Goal: Task Accomplishment & Management: Use online tool/utility

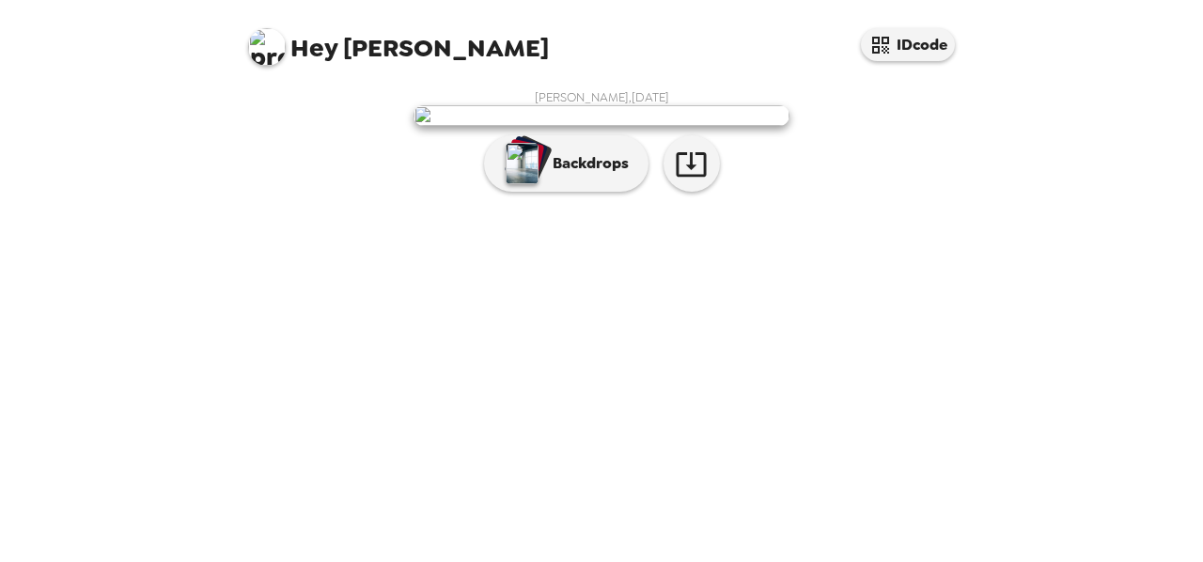
scroll to position [154, 0]
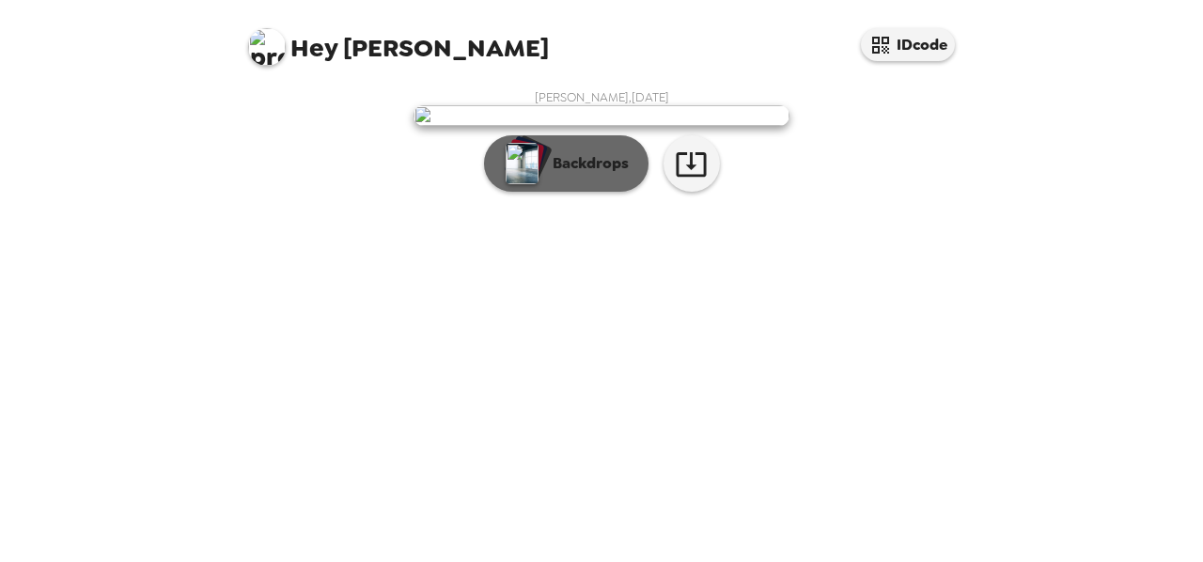
click at [583, 175] on p "Backdrops" at bounding box center [586, 163] width 86 height 23
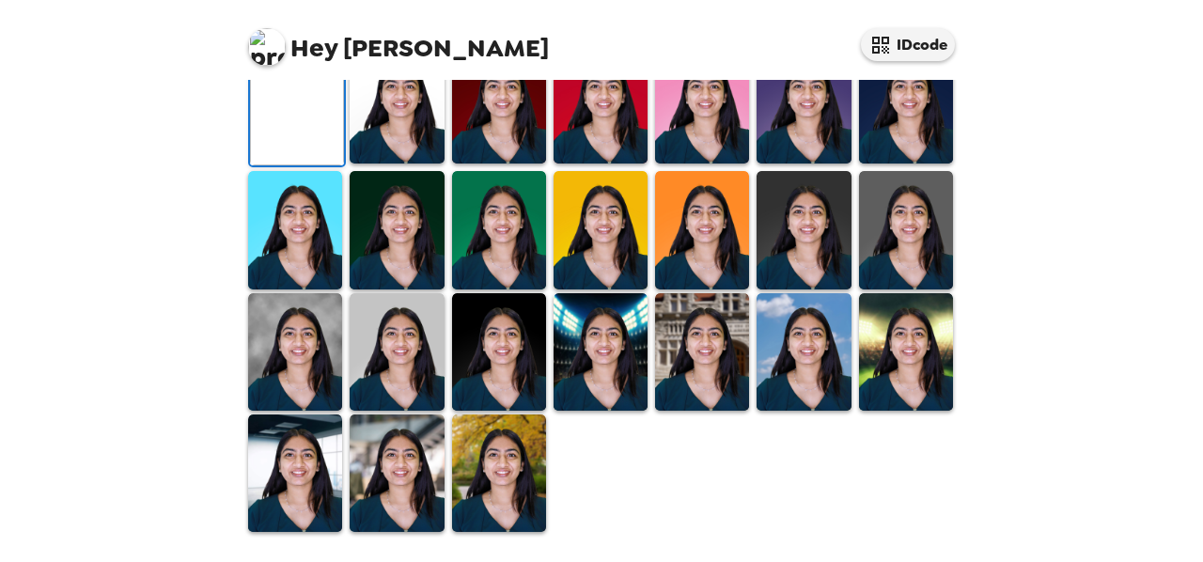
scroll to position [320, 0]
click at [399, 164] on img at bounding box center [397, 104] width 94 height 117
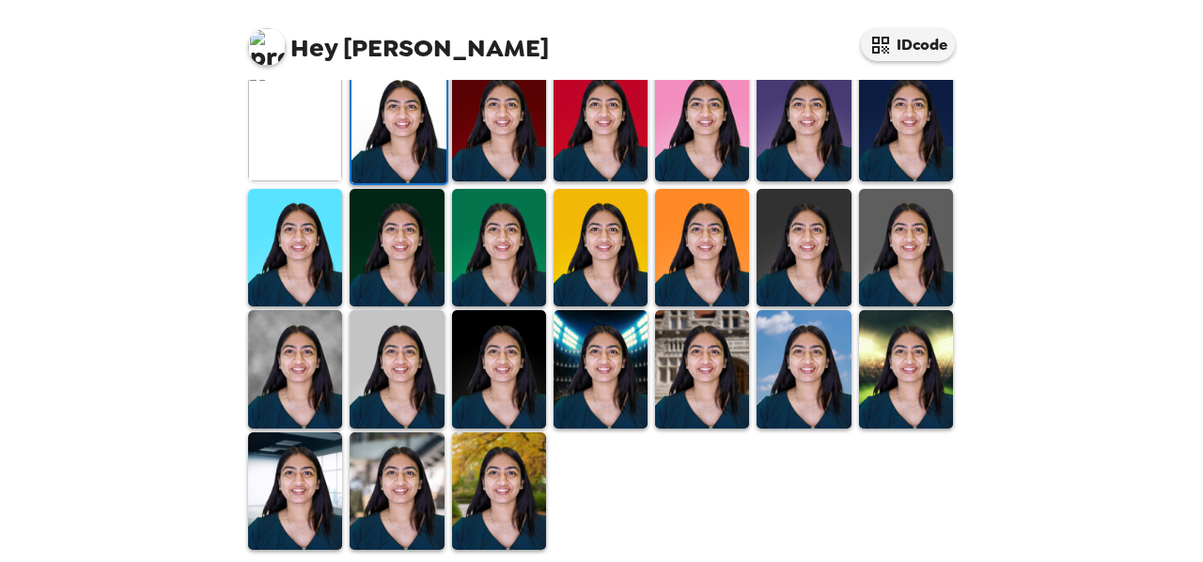
scroll to position [615, 0]
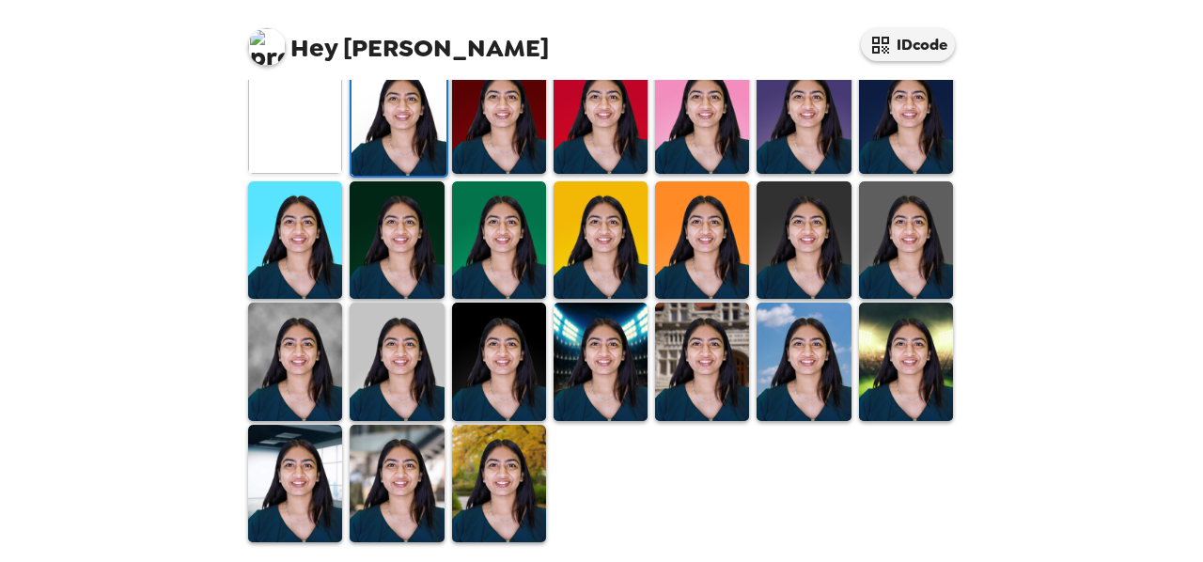
click at [408, 357] on img at bounding box center [397, 361] width 94 height 117
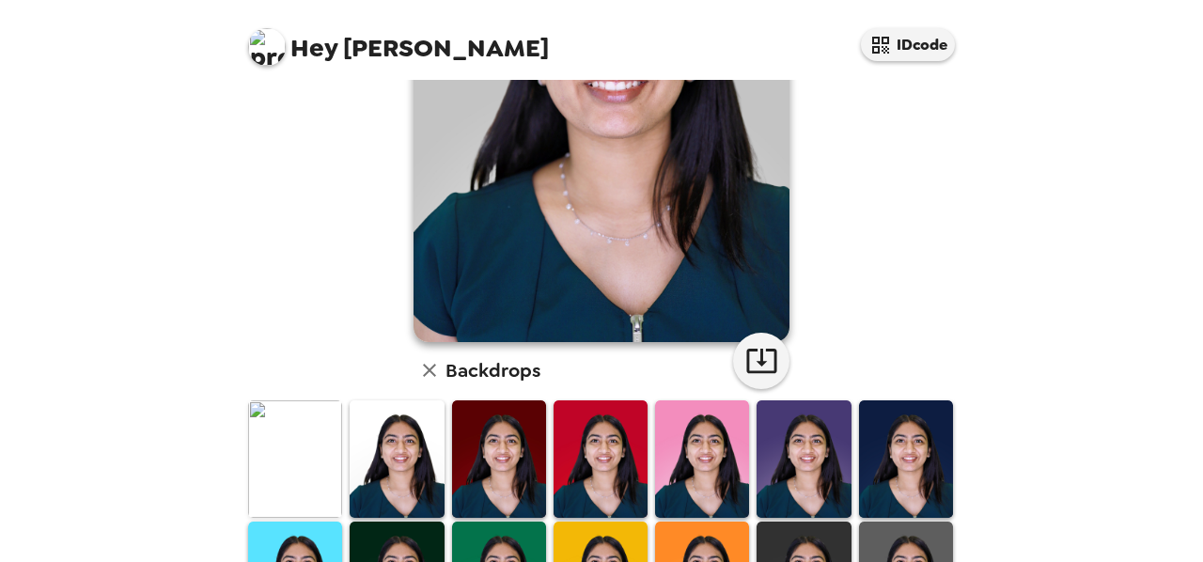
scroll to position [271, 0]
click at [396, 437] on img at bounding box center [397, 458] width 94 height 117
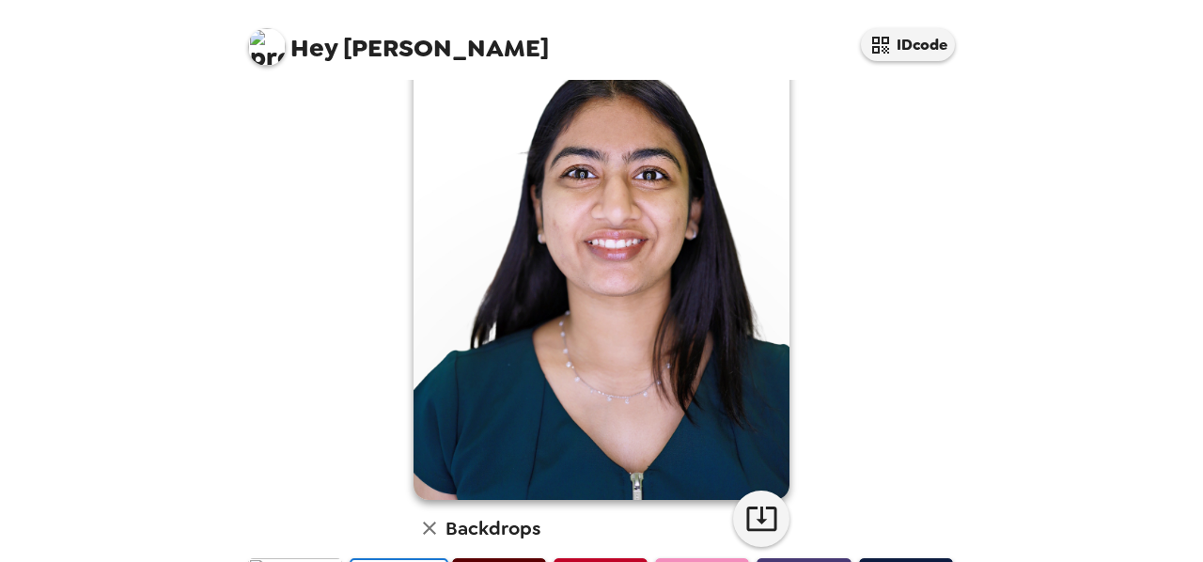
scroll to position [111, 0]
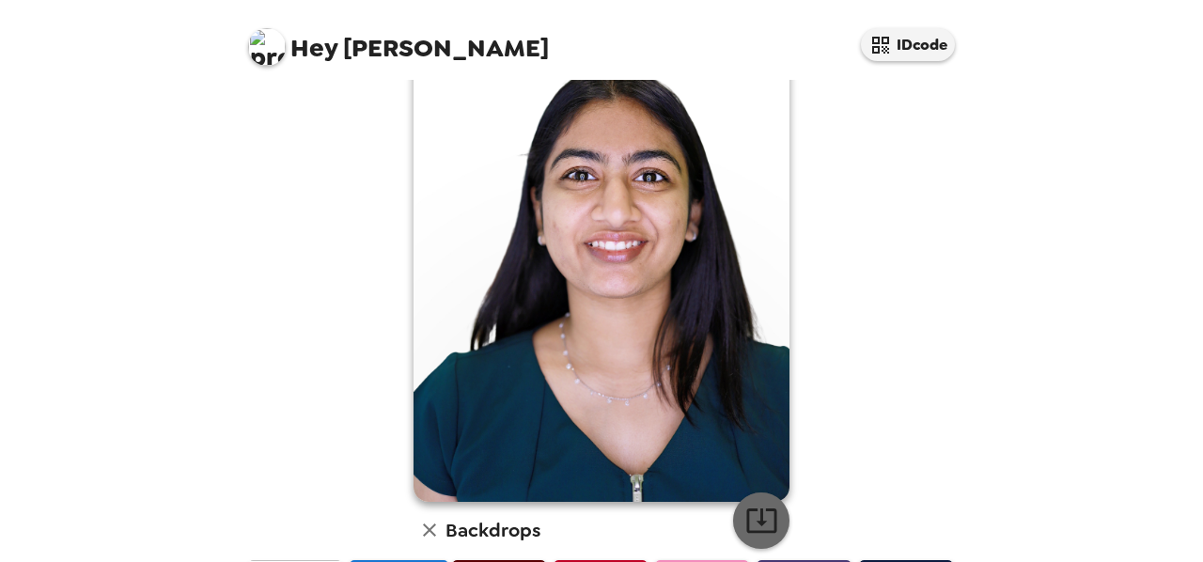
click at [767, 518] on icon "button" at bounding box center [761, 520] width 30 height 24
